Goal: Obtain resource: Obtain resource

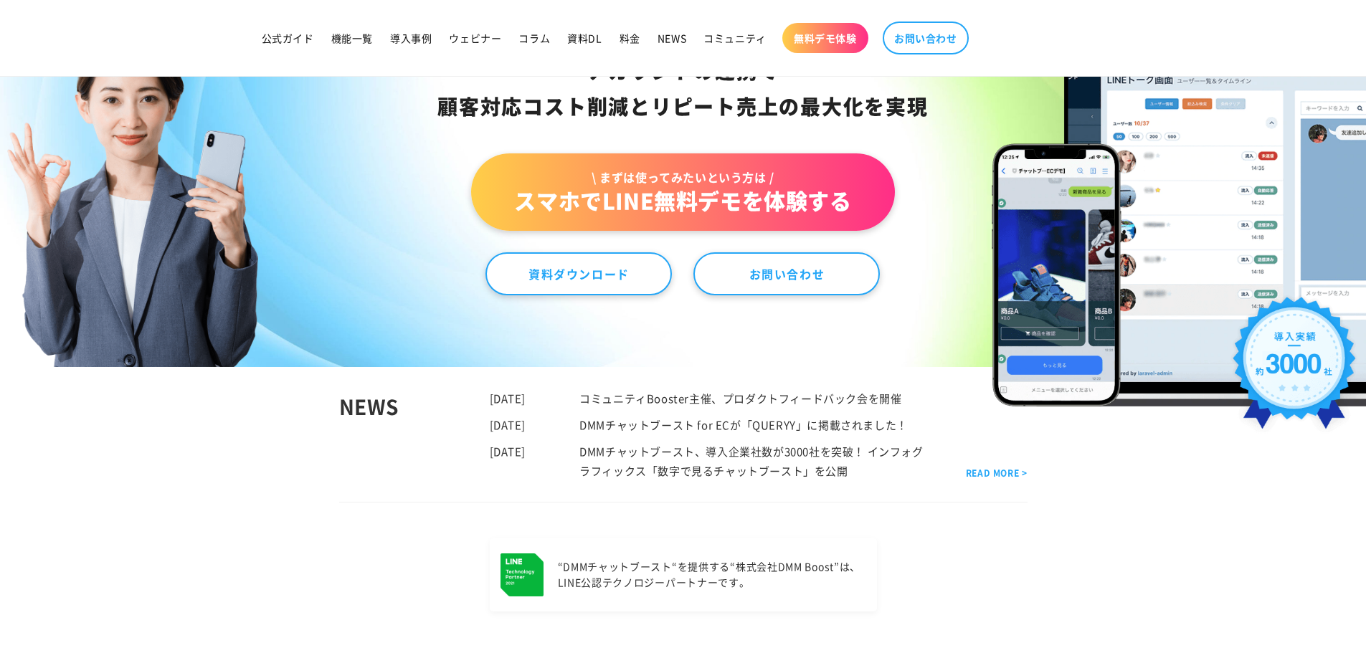
scroll to position [201, 0]
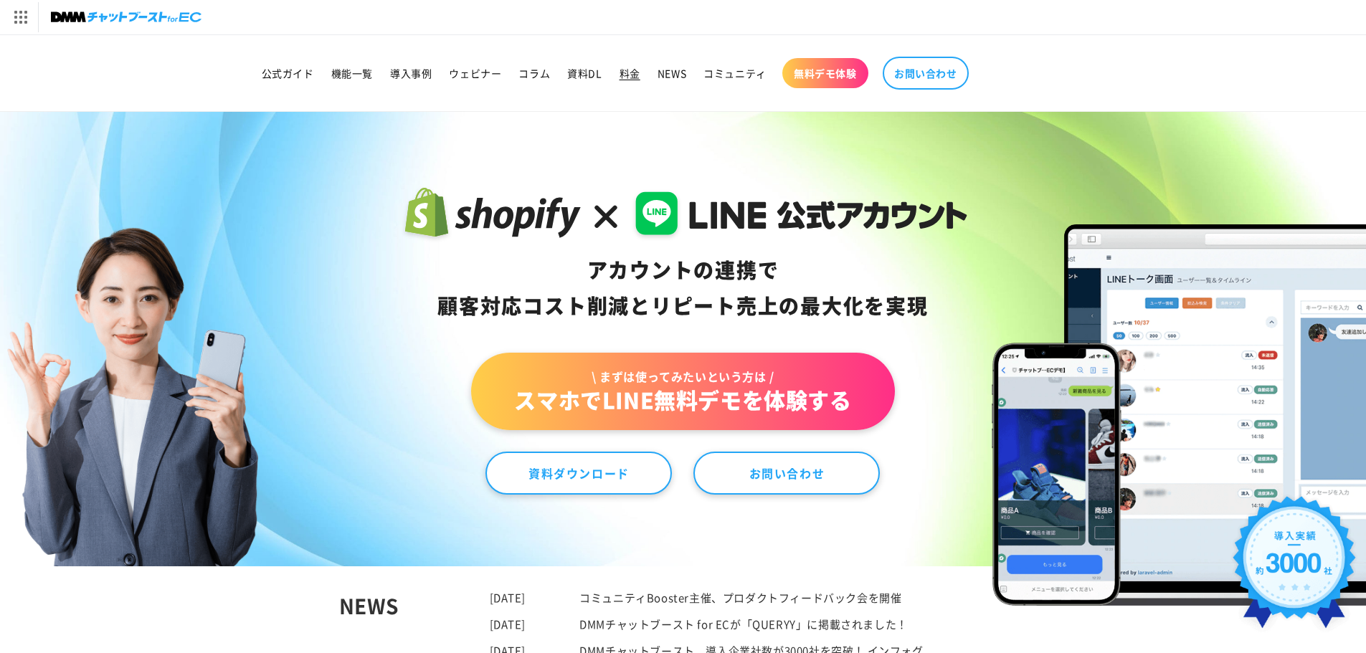
click at [634, 73] on span "料金" at bounding box center [629, 73] width 21 height 13
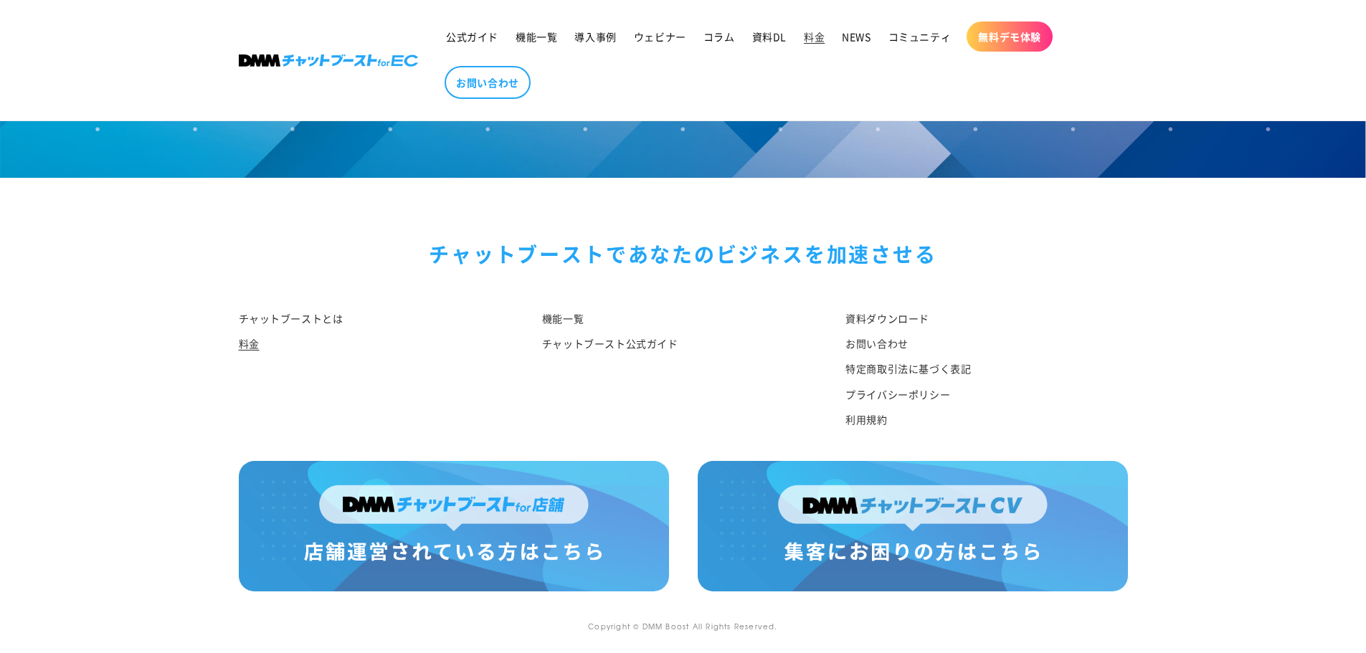
scroll to position [1701, 0]
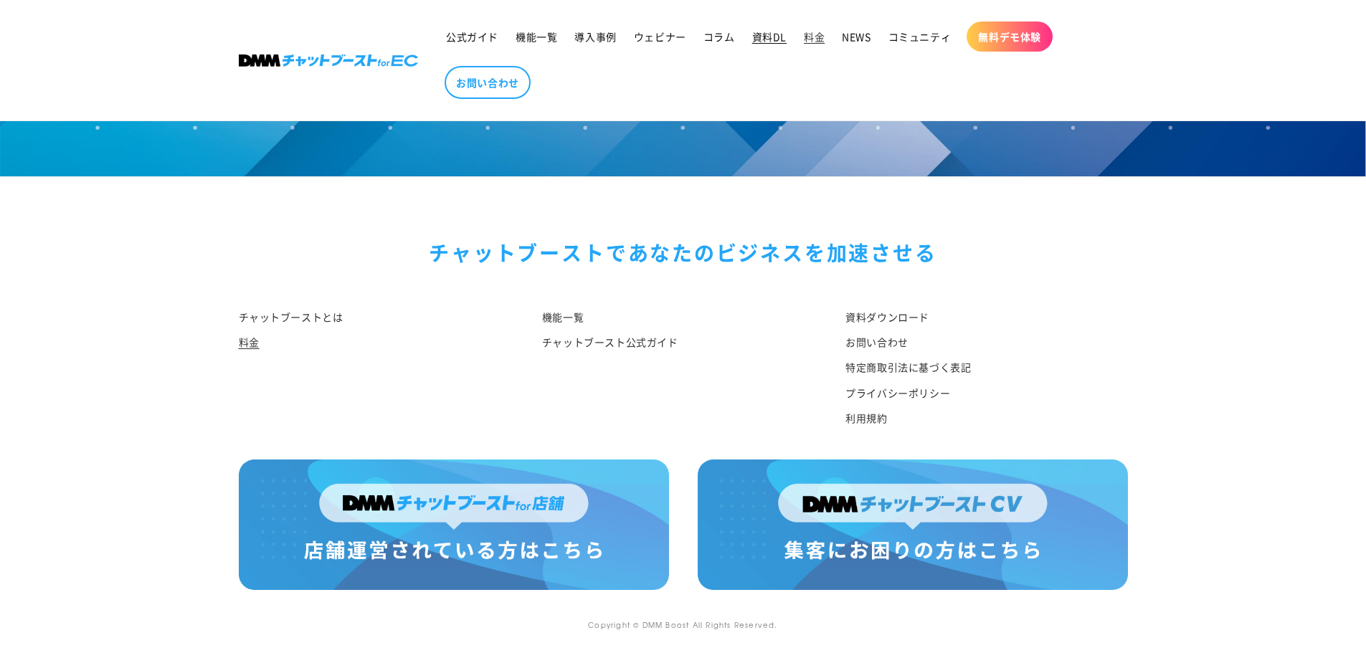
click at [764, 35] on span "資料DL" at bounding box center [769, 36] width 34 height 13
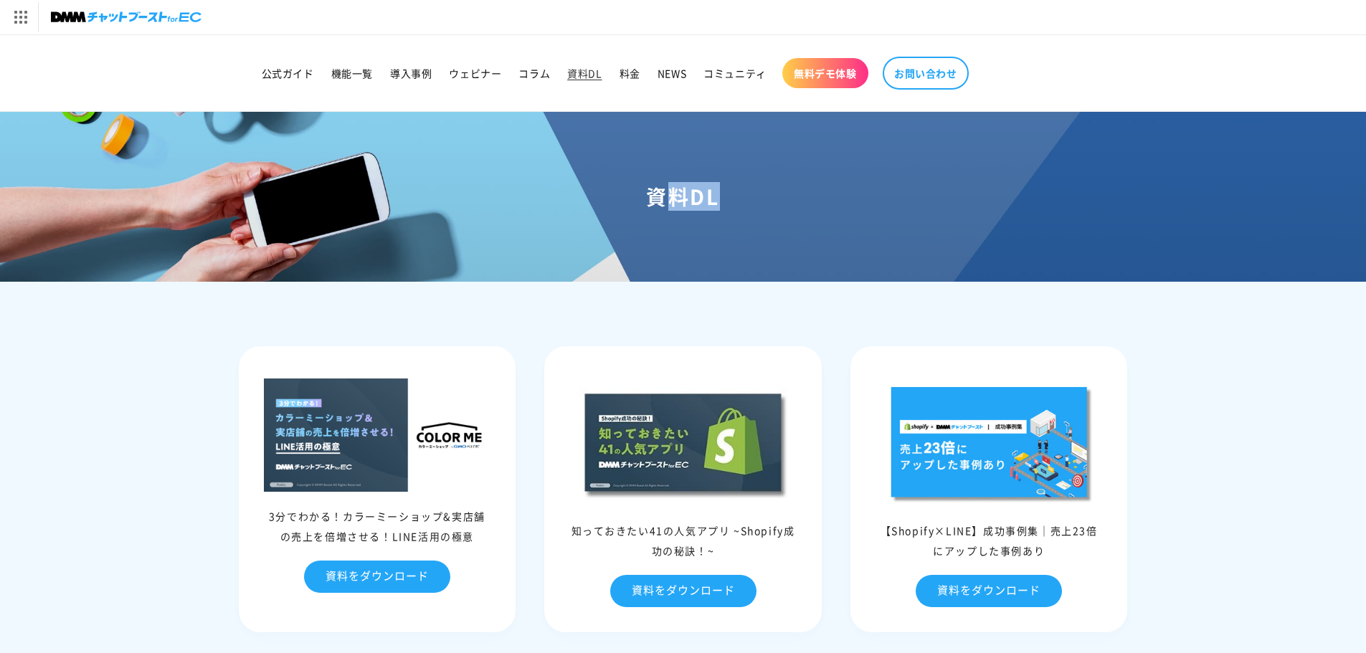
drag, startPoint x: 659, startPoint y: 201, endPoint x: 781, endPoint y: 211, distance: 122.2
click at [781, 211] on div "資料DL" at bounding box center [683, 196] width 1366 height 169
drag, startPoint x: 659, startPoint y: 197, endPoint x: 740, endPoint y: 197, distance: 81.0
click at [740, 197] on h1 "資料DL" at bounding box center [682, 197] width 1331 height 26
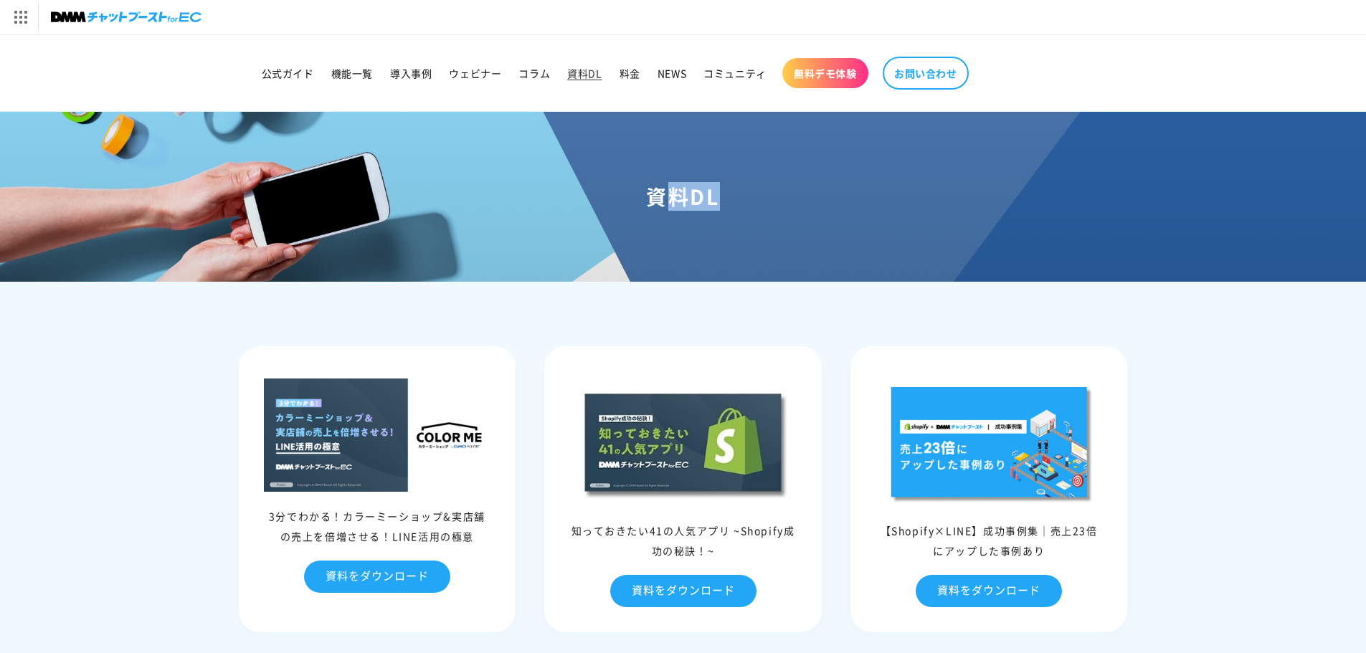
click at [740, 197] on h1 "資料DL" at bounding box center [682, 197] width 1331 height 26
drag, startPoint x: 644, startPoint y: 194, endPoint x: 756, endPoint y: 201, distance: 112.1
click at [756, 201] on h1 "資料DL" at bounding box center [682, 197] width 1331 height 26
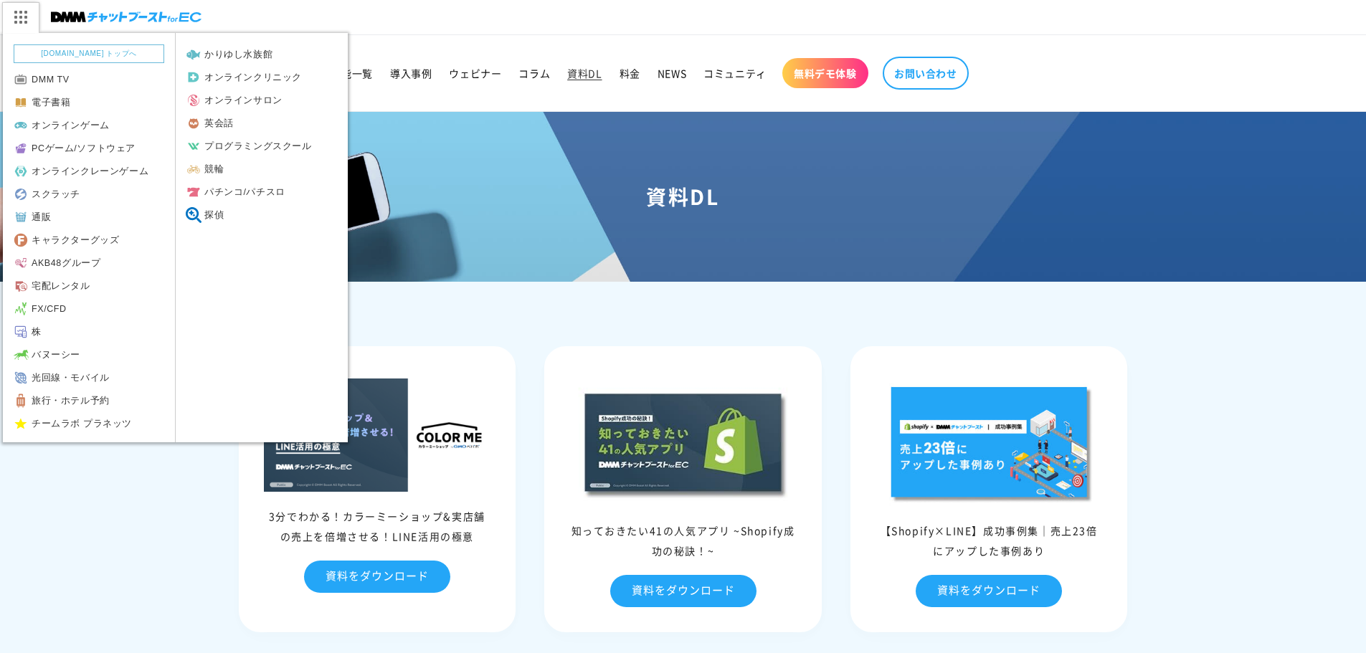
click at [26, 20] on img at bounding box center [20, 17] width 36 height 30
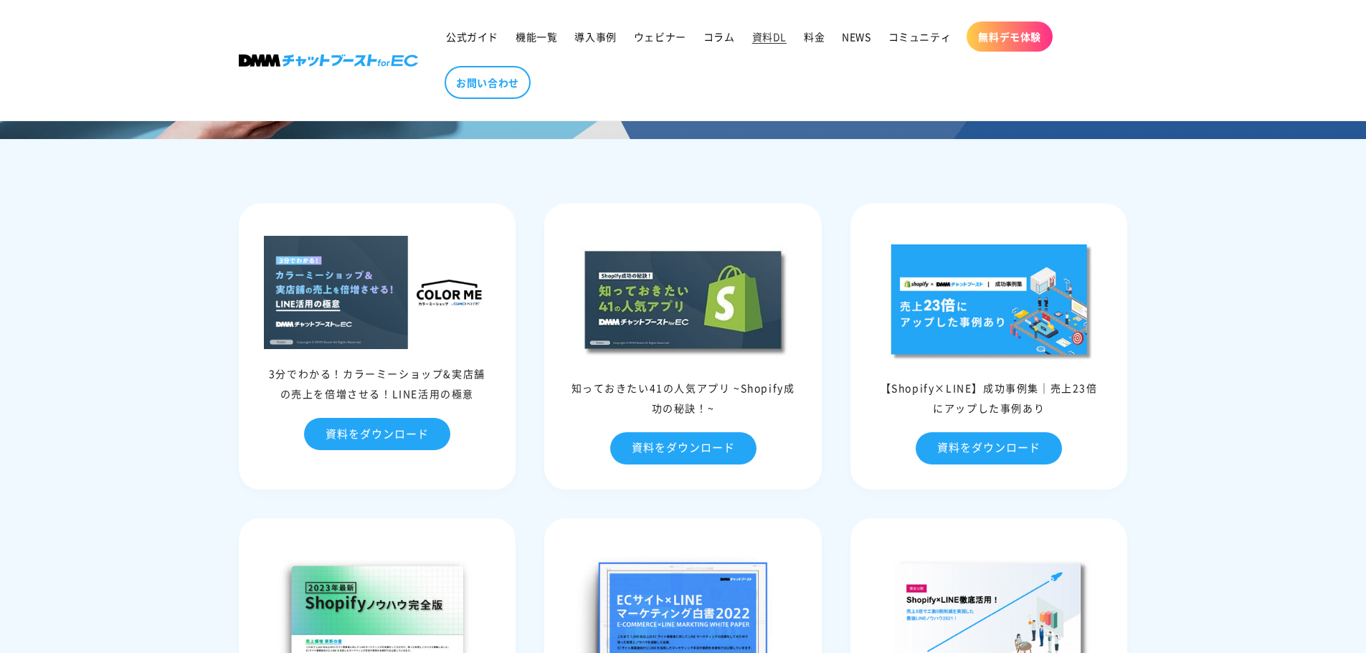
scroll to position [182, 0]
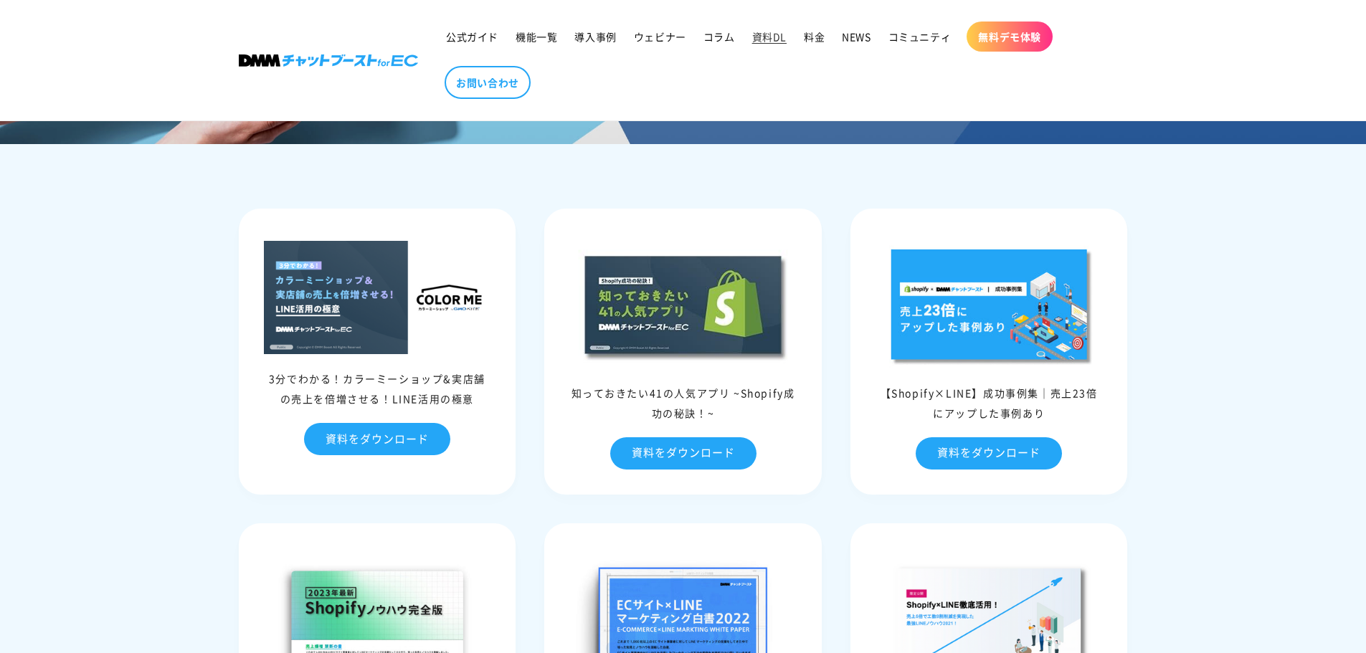
click at [489, 20] on ul "公式ガイド 機能一覧 導入事例 ウェビナー コラム 資料DL 料金 NEWS コミュニティ 無料デモ体験 お問い合わせ" at bounding box center [775, 60] width 676 height 92
click at [468, 44] on link "公式ガイド" at bounding box center [472, 37] width 70 height 30
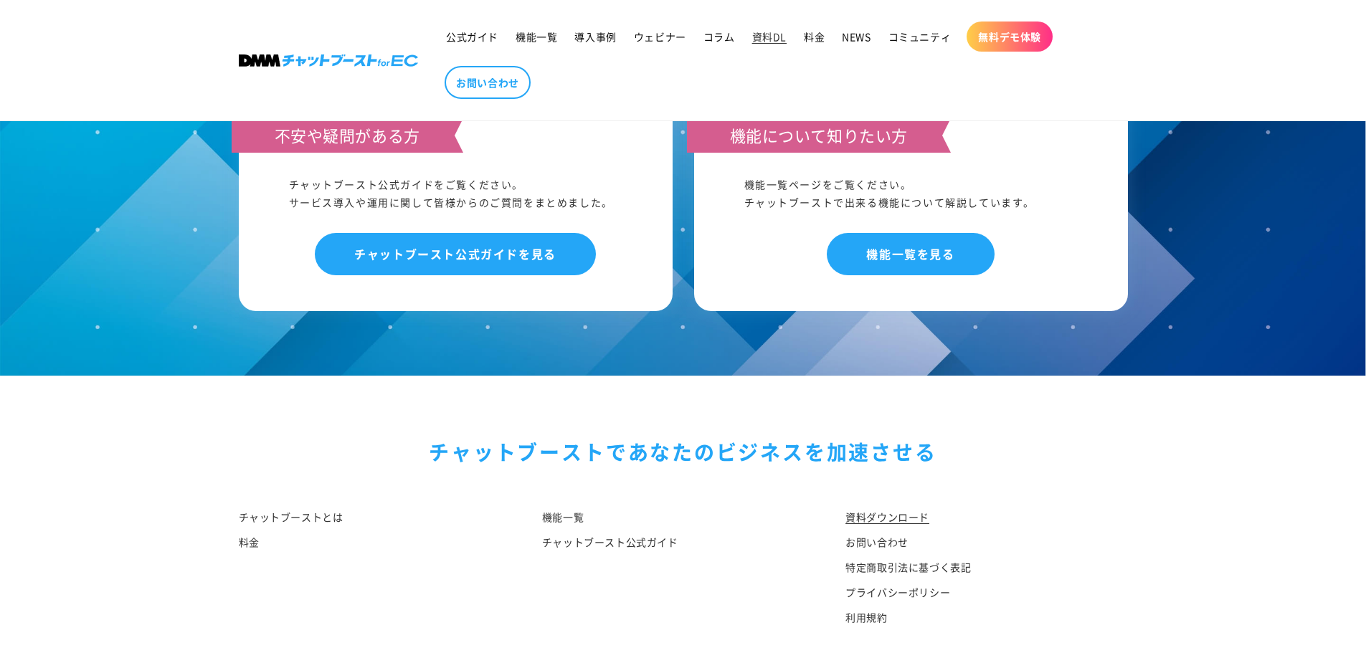
scroll to position [1426, 0]
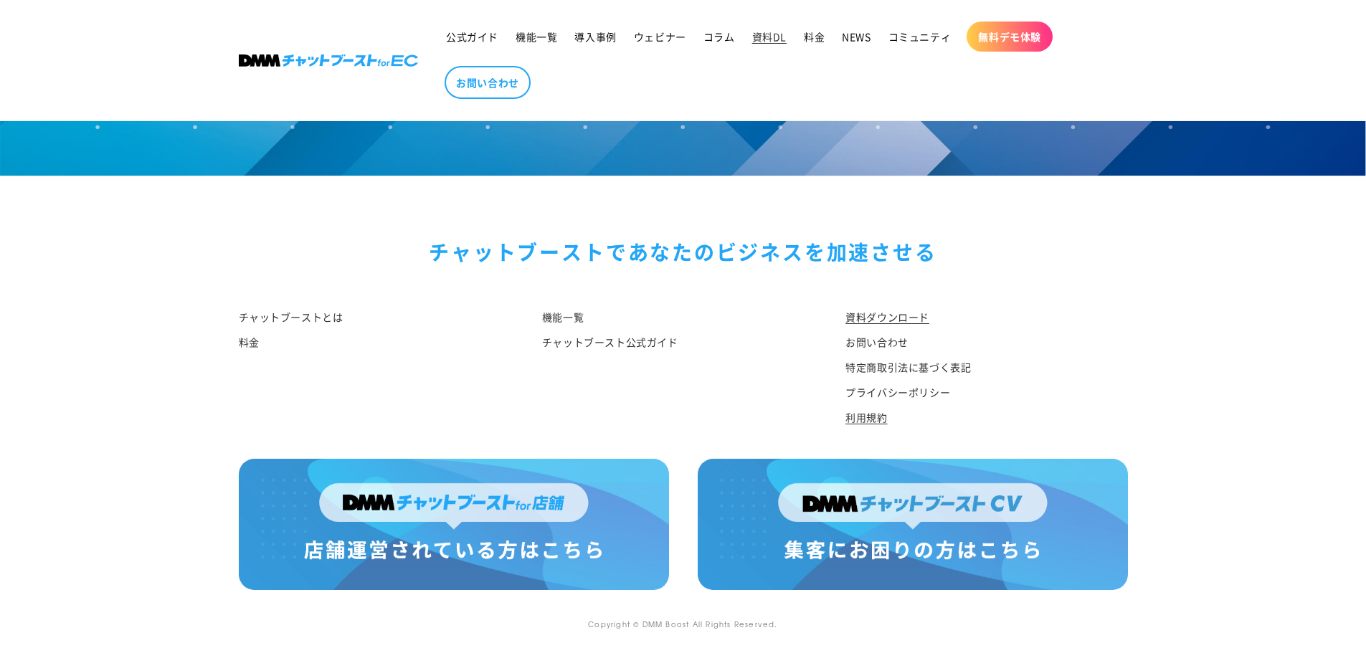
click at [867, 418] on link "利用規約" at bounding box center [866, 417] width 42 height 25
click at [559, 507] on img at bounding box center [454, 524] width 430 height 130
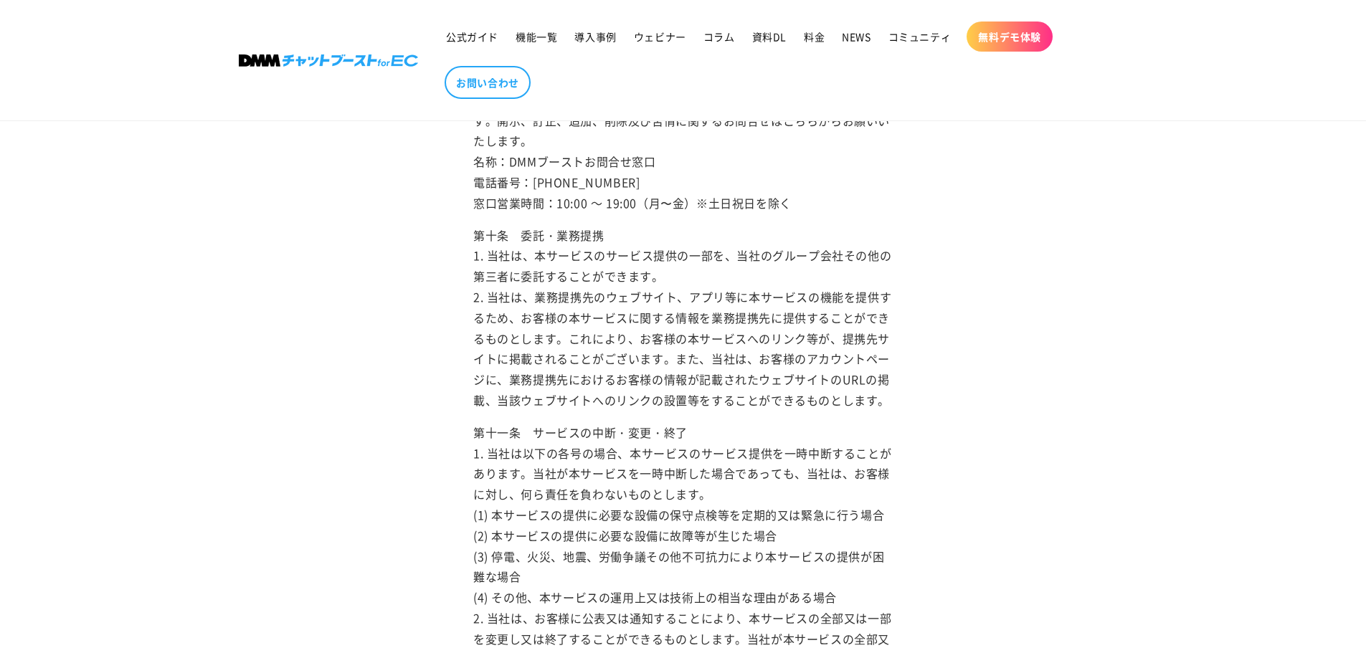
scroll to position [819, 0]
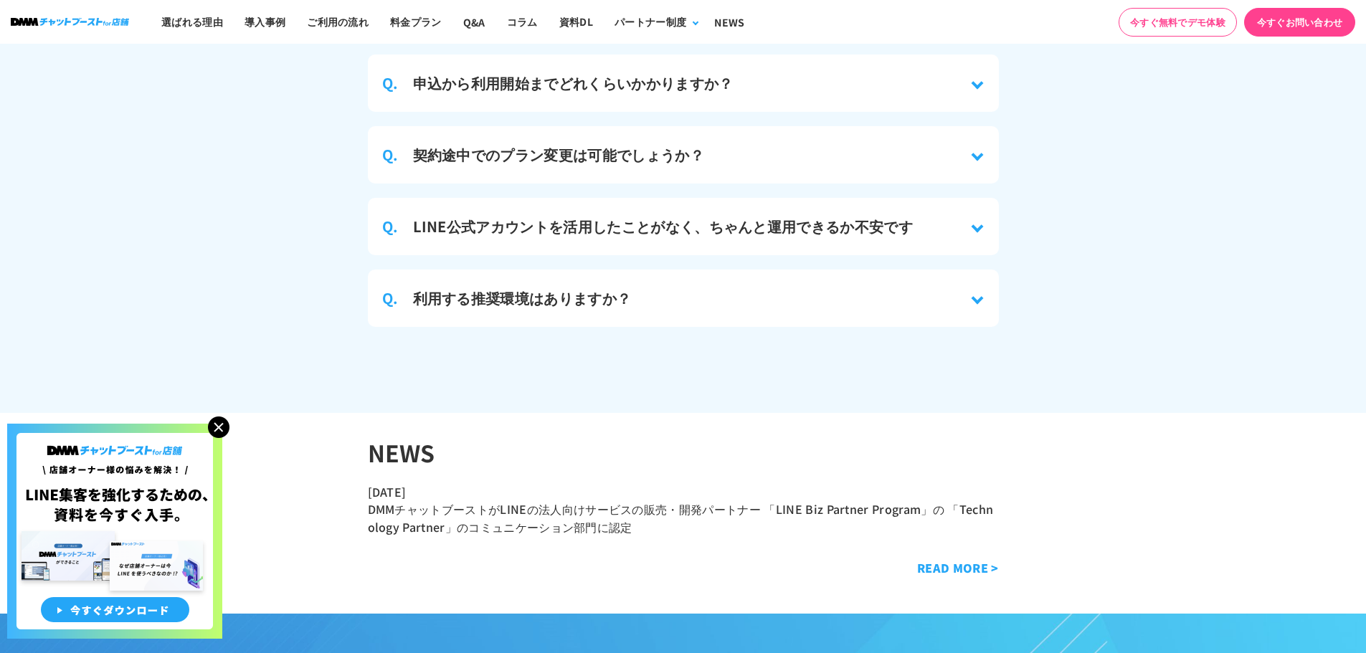
scroll to position [6288, 0]
